Goal: Task Accomplishment & Management: Use online tool/utility

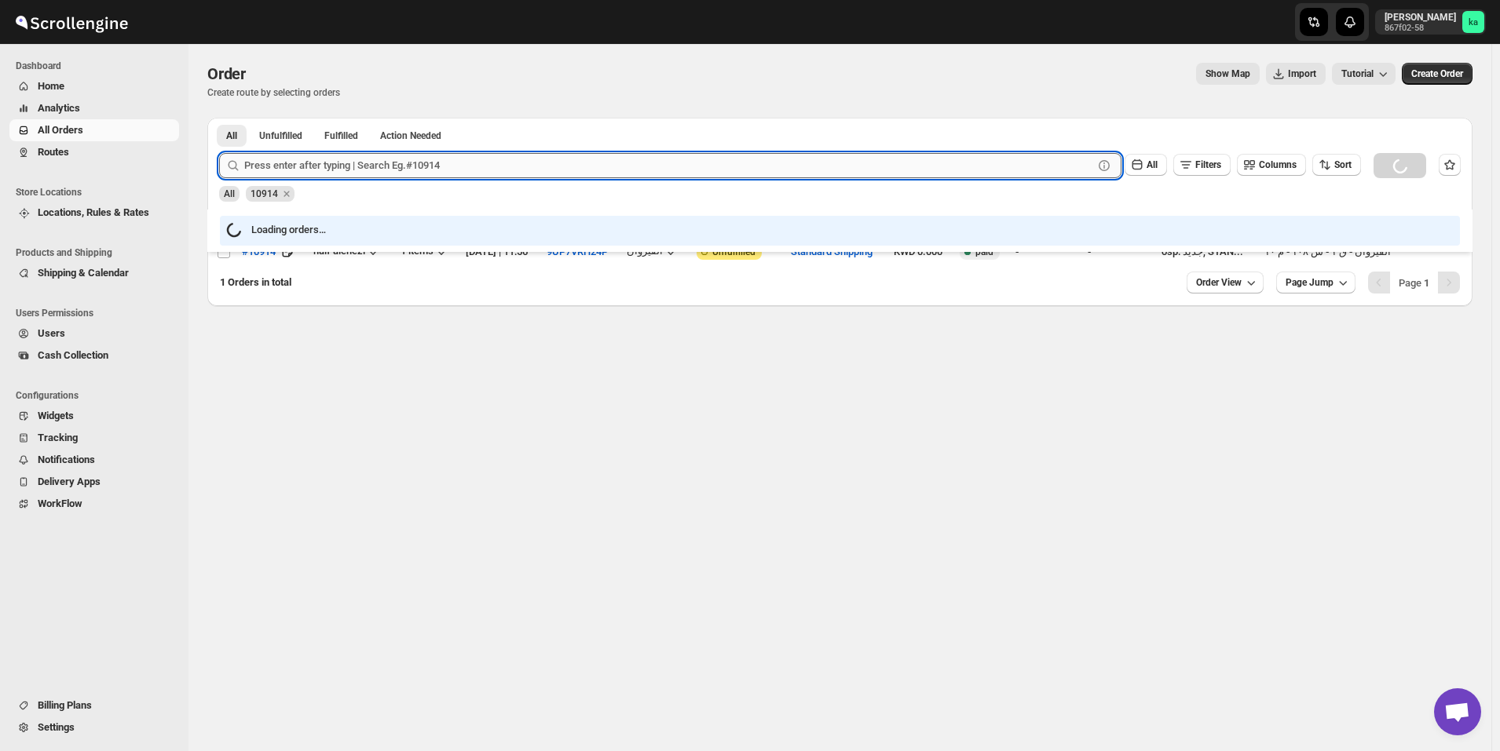
click at [461, 170] on input "text" at bounding box center [668, 165] width 849 height 25
paste input "10916"
type input "10916"
click at [219, 118] on button "Submit" at bounding box center [241, 126] width 45 height 16
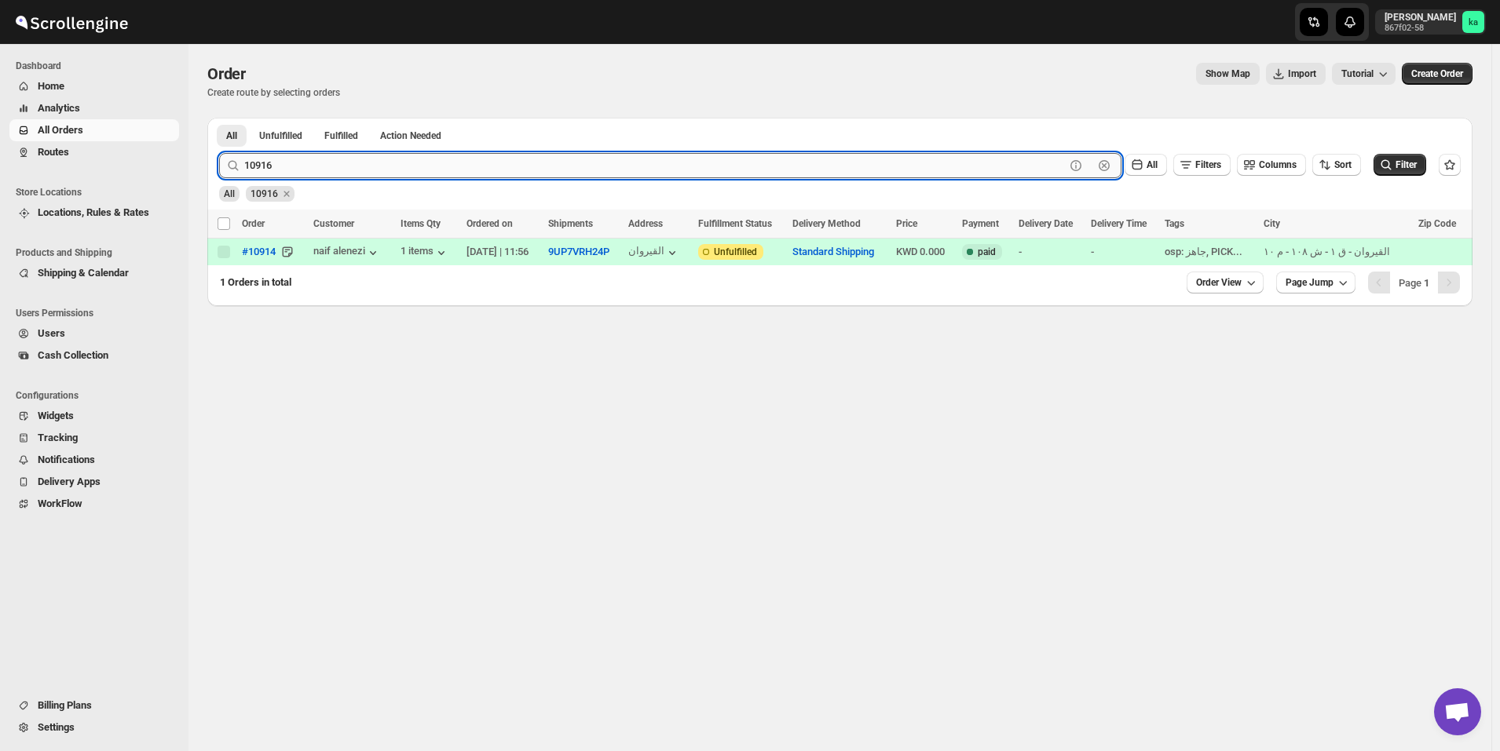
click at [219, 118] on button "Submit" at bounding box center [241, 126] width 45 height 16
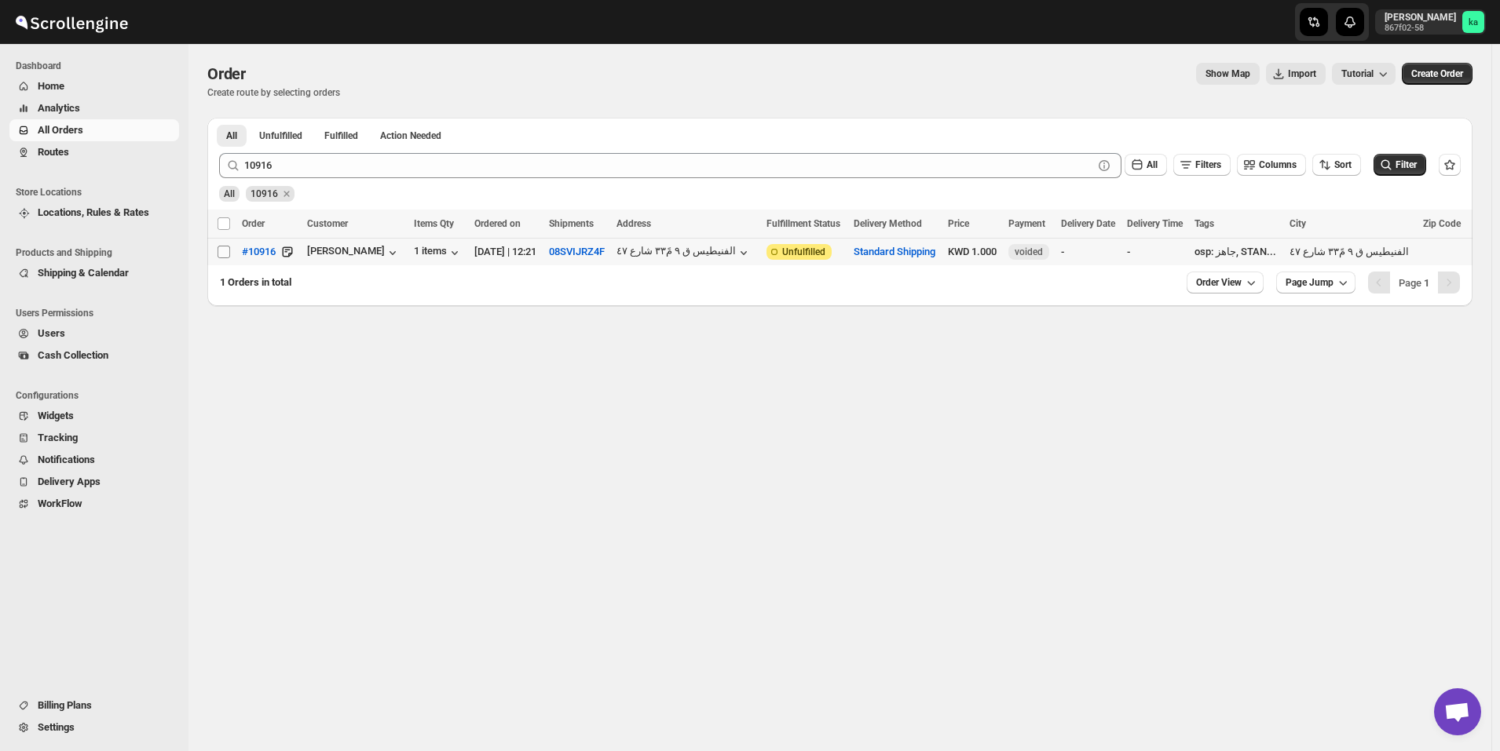
click at [225, 250] on input "Select order" at bounding box center [224, 252] width 13 height 13
checkbox input "true"
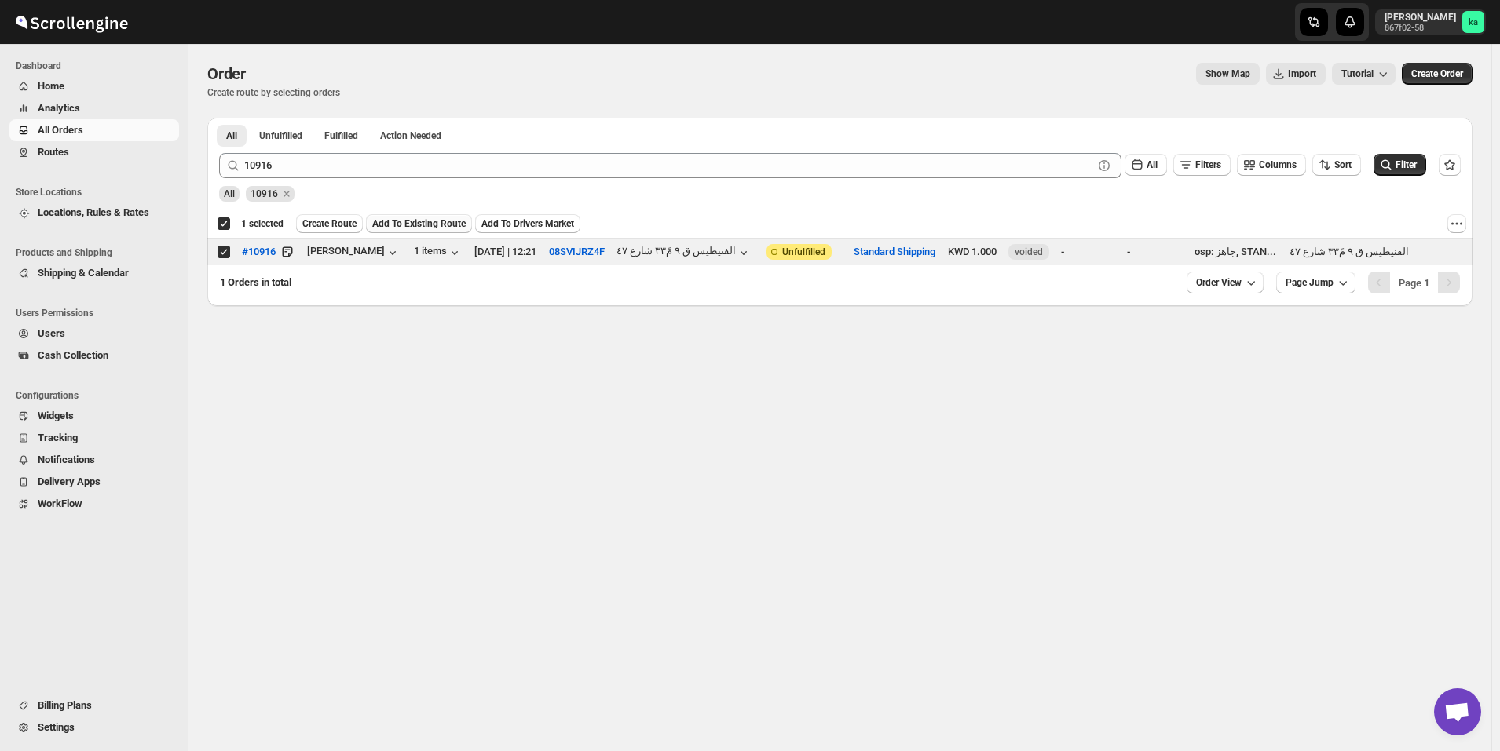
click at [419, 225] on span "Add To Existing Route" at bounding box center [418, 224] width 93 height 13
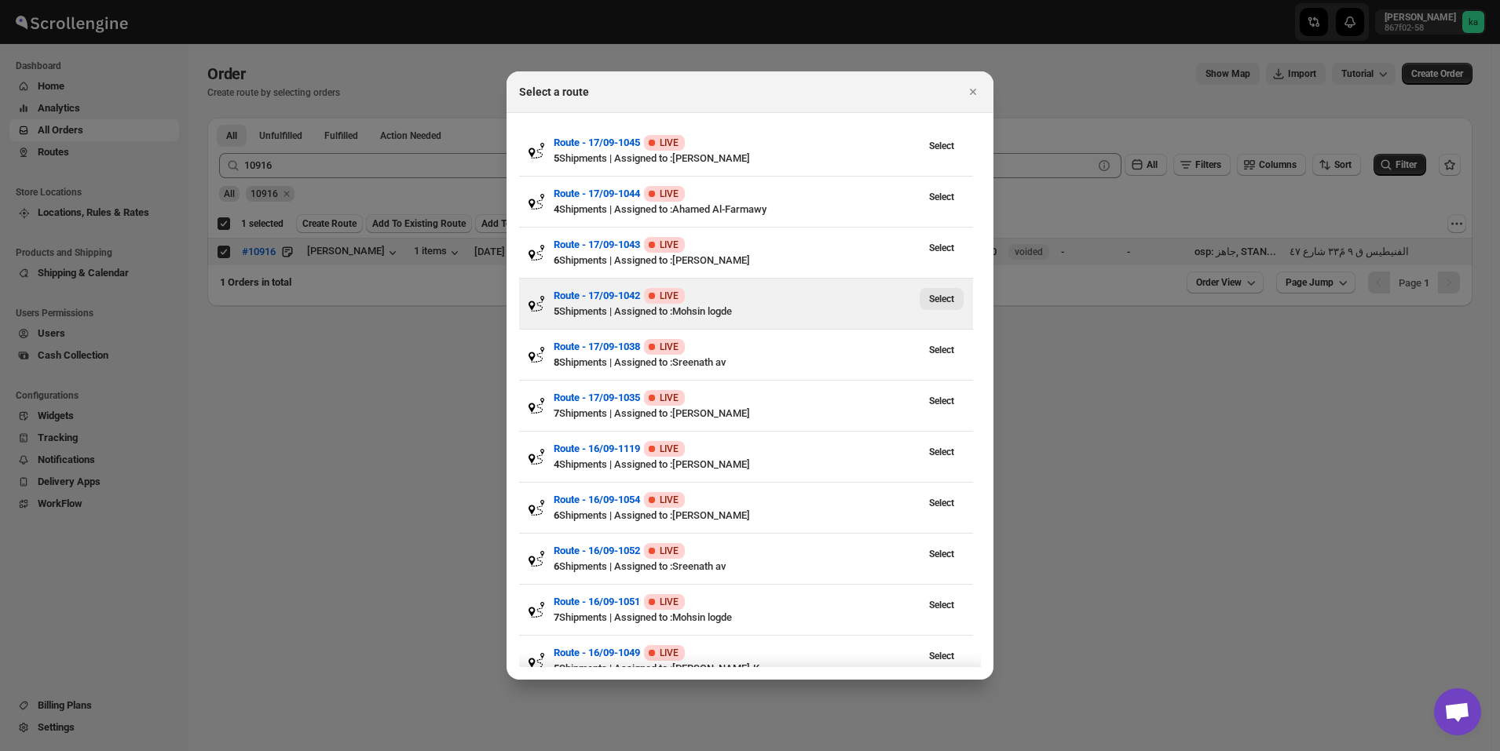
click at [951, 298] on span "Select" at bounding box center [941, 299] width 25 height 13
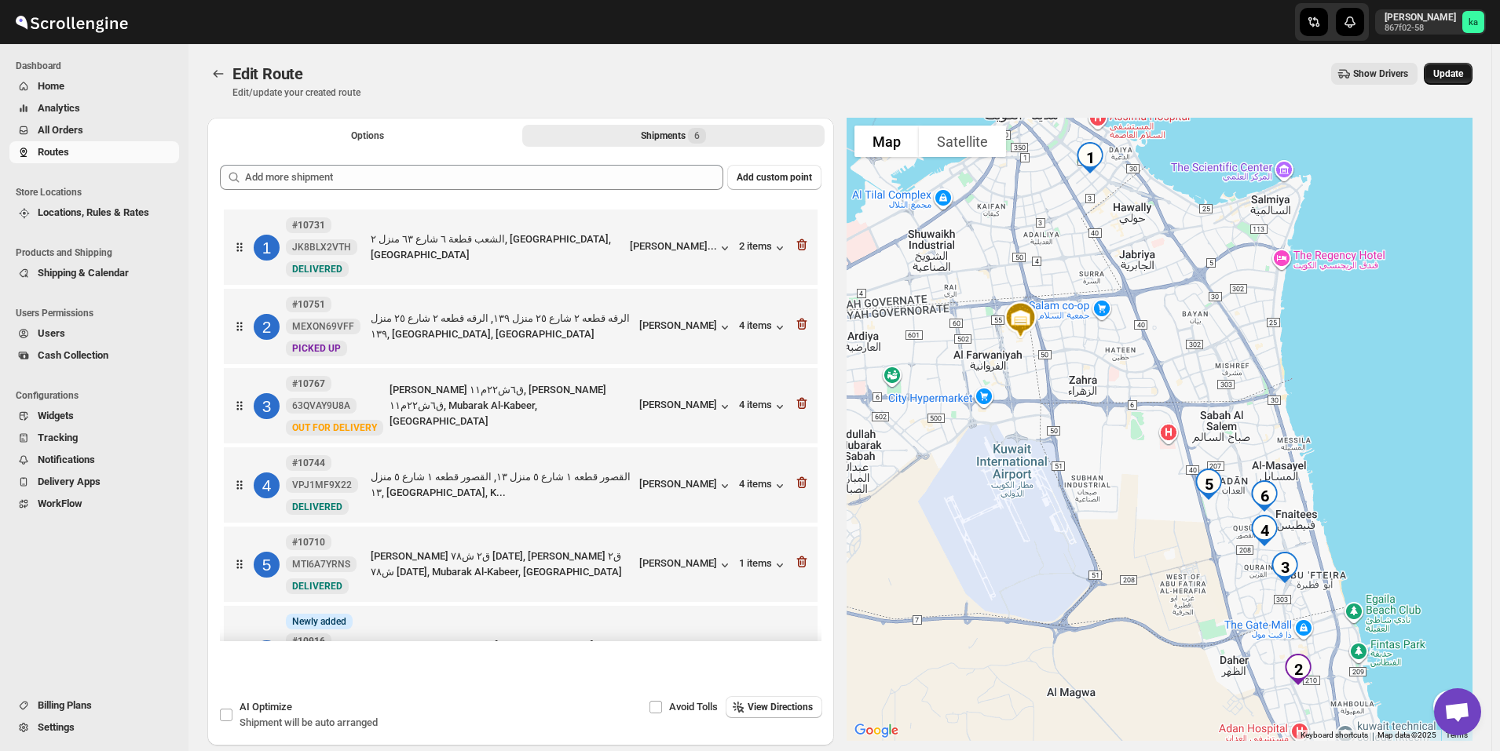
click at [1472, 71] on button "Update" at bounding box center [1448, 74] width 49 height 22
